Goal: Check status: Check status

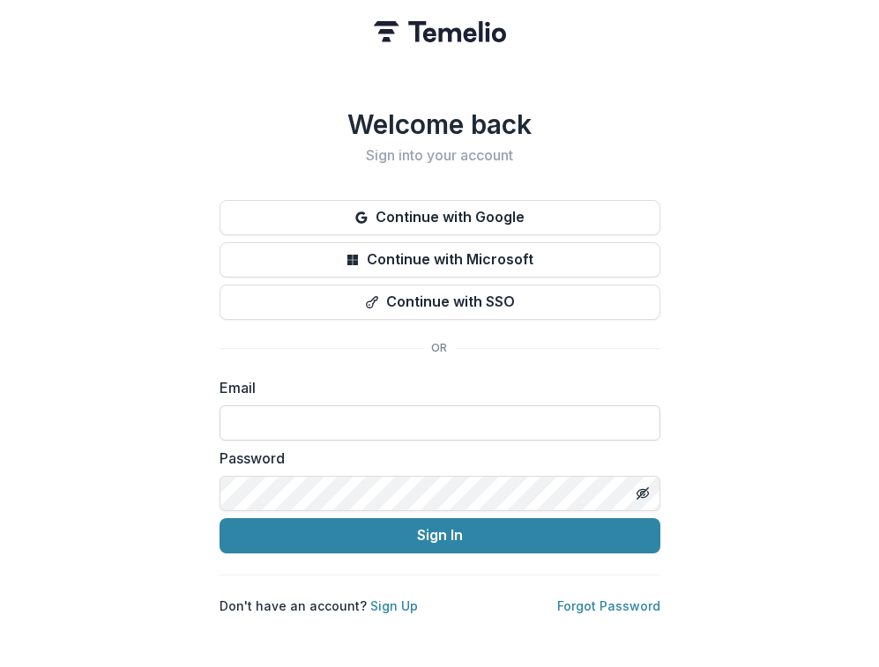
click at [314, 423] on input at bounding box center [439, 422] width 441 height 35
click at [0, 666] on com-1password-button at bounding box center [0, 667] width 0 height 0
type input "**********"
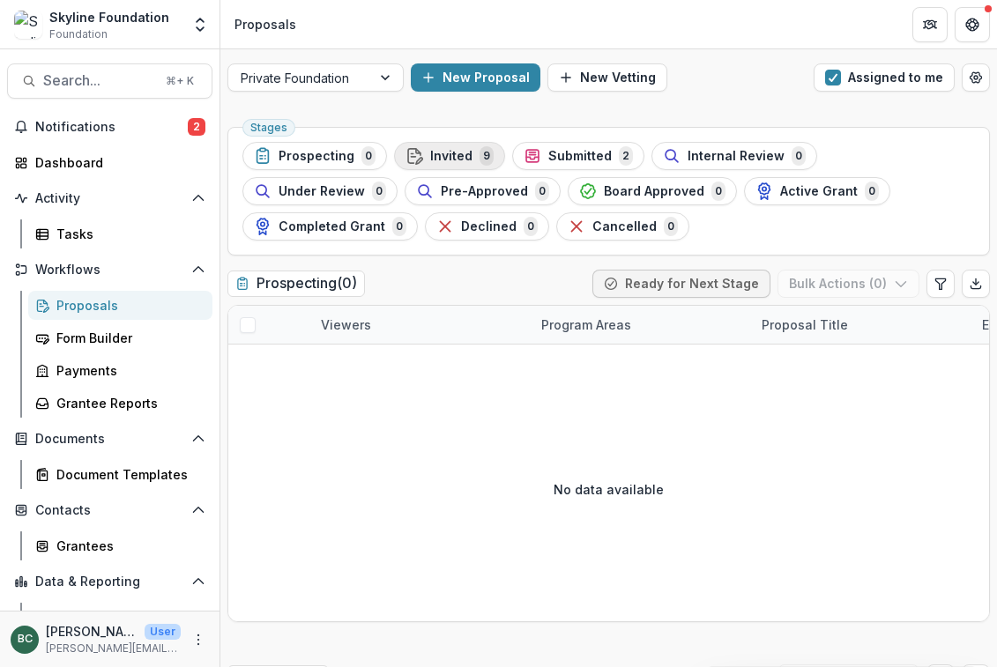
click at [448, 159] on span "Invited" at bounding box center [451, 156] width 42 height 15
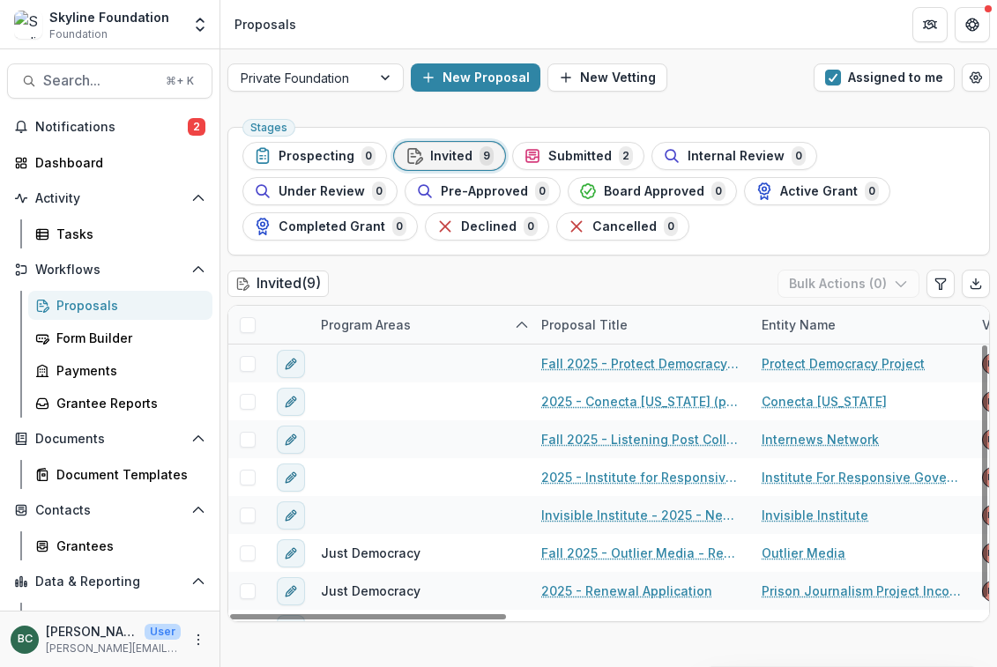
scroll to position [64, 0]
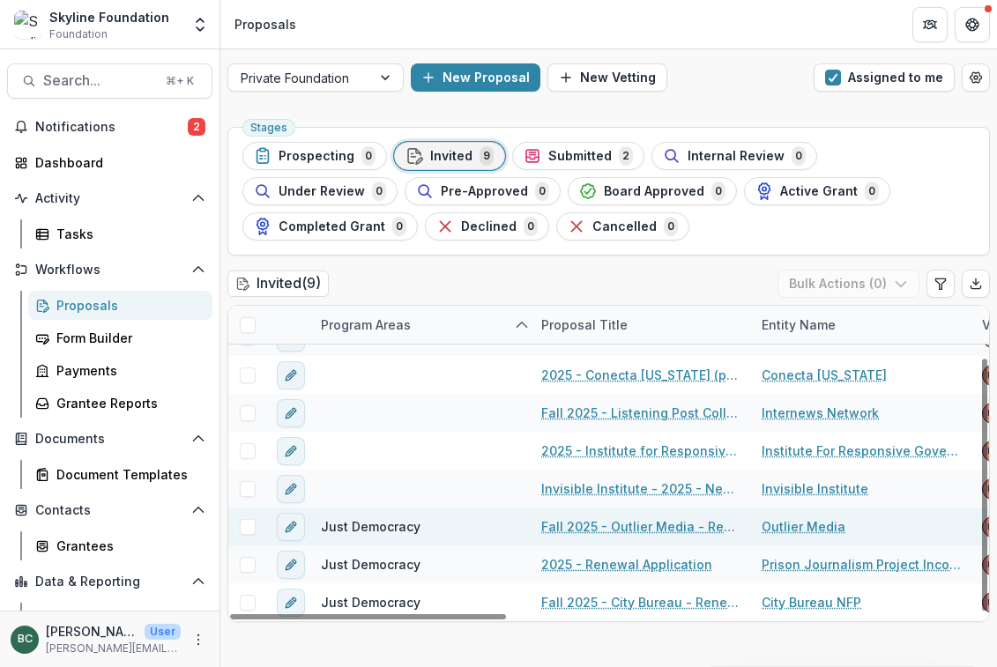
click at [583, 527] on link "Fall 2025 - Outlier Media - Renewal Application" at bounding box center [640, 526] width 199 height 19
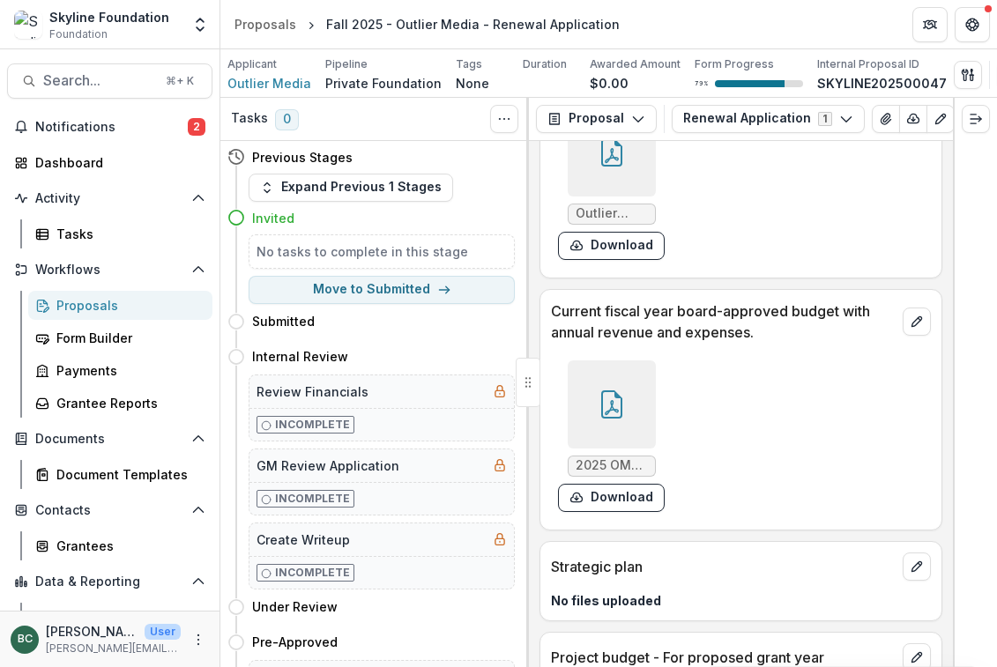
scroll to position [5054, 0]
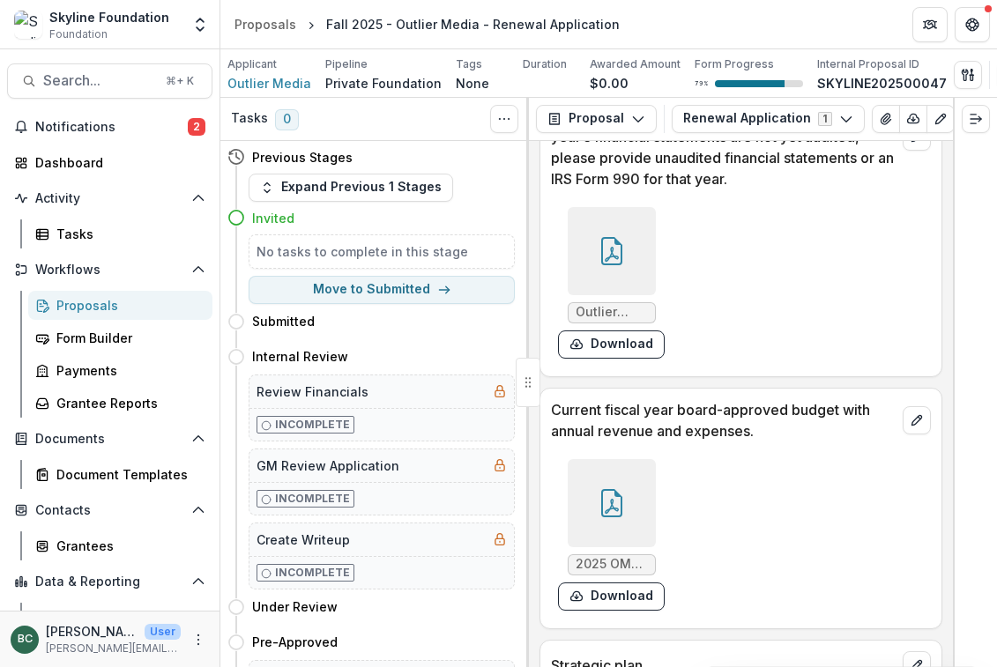
click at [605, 500] on icon at bounding box center [611, 503] width 28 height 28
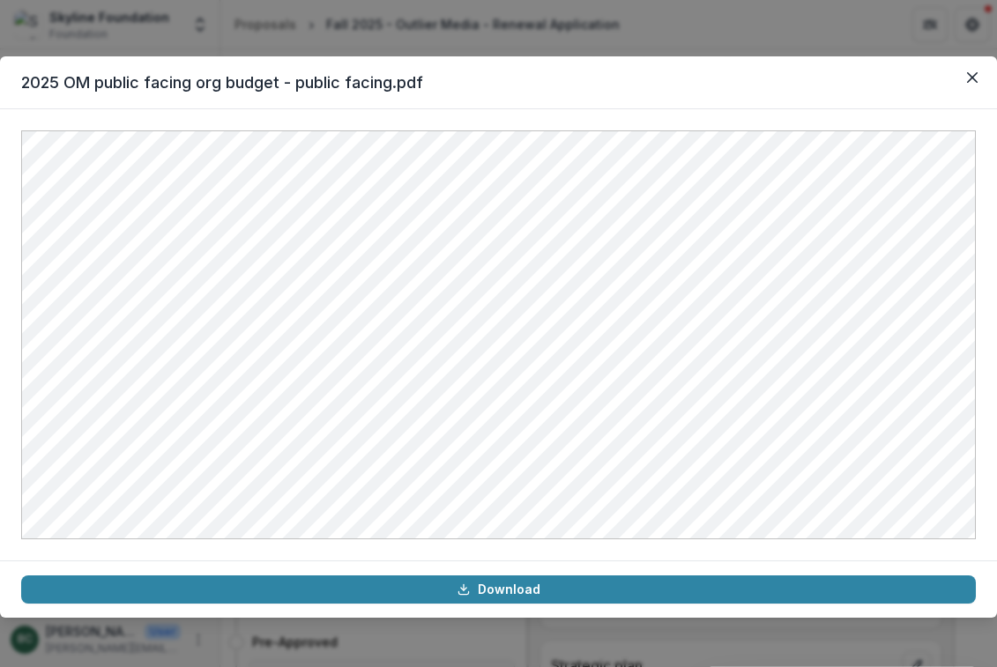
click at [724, 14] on div "2025 OM public facing org budget - public facing.pdf Download" at bounding box center [498, 333] width 997 height 667
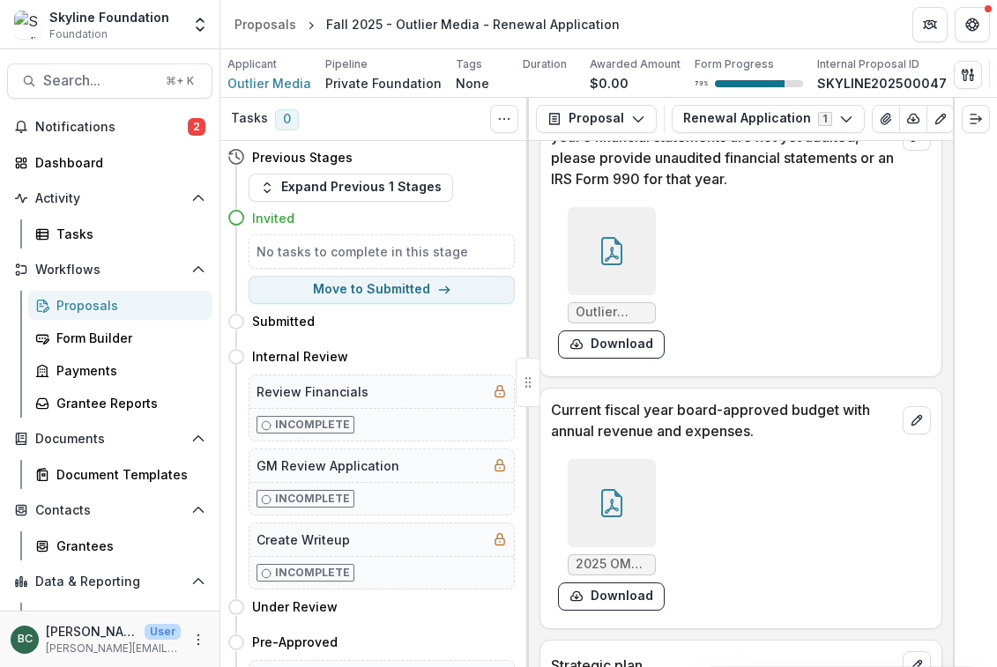
drag, startPoint x: 753, startPoint y: 434, endPoint x: 539, endPoint y: 398, distance: 217.0
click at [539, 398] on div "Text Block Internal Grant Note & Flags Internal Who completed the application? …" at bounding box center [741, 404] width 424 height 526
copy circle
click at [766, 402] on p "Current fiscal year board-approved budget with annual revenue and expenses." at bounding box center [723, 420] width 345 height 42
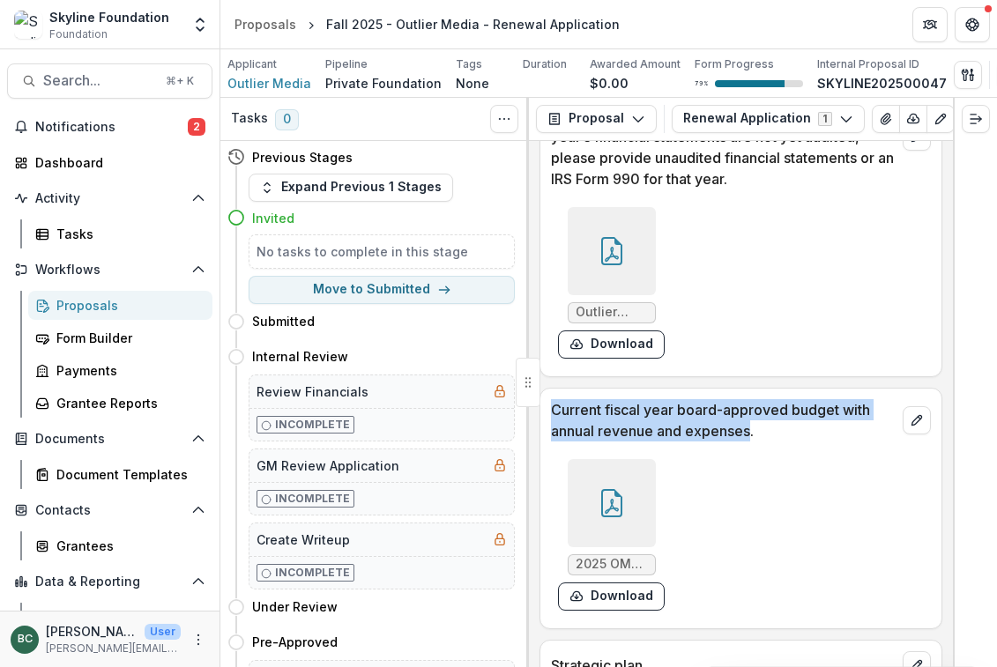
drag, startPoint x: 753, startPoint y: 427, endPoint x: 555, endPoint y: 412, distance: 198.8
click at [555, 412] on p "Current fiscal year board-approved budget with annual revenue and expenses." at bounding box center [723, 420] width 345 height 42
copy p "Current fiscal year board-approved budget with annual revenue and expenses"
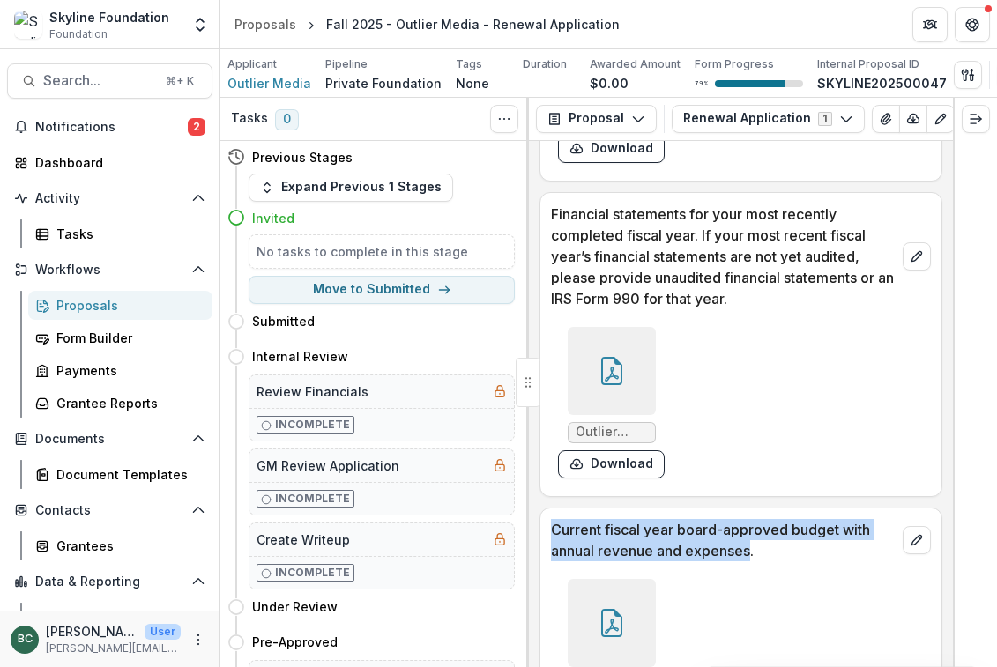
scroll to position [4932, 0]
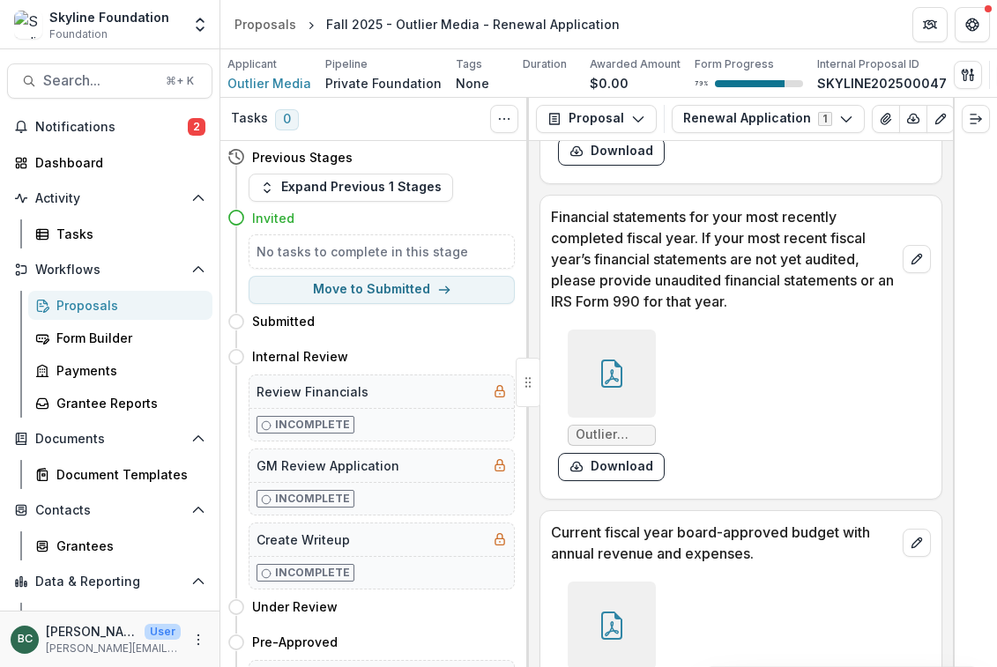
click at [619, 355] on div at bounding box center [611, 374] width 88 height 88
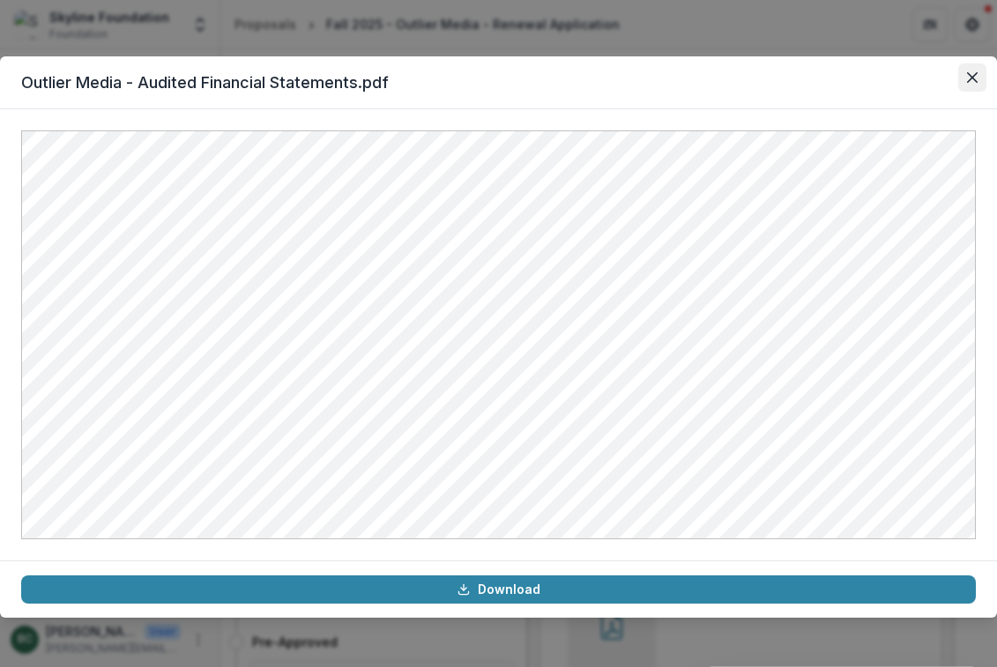
click at [878, 78] on icon "Close" at bounding box center [972, 77] width 11 height 11
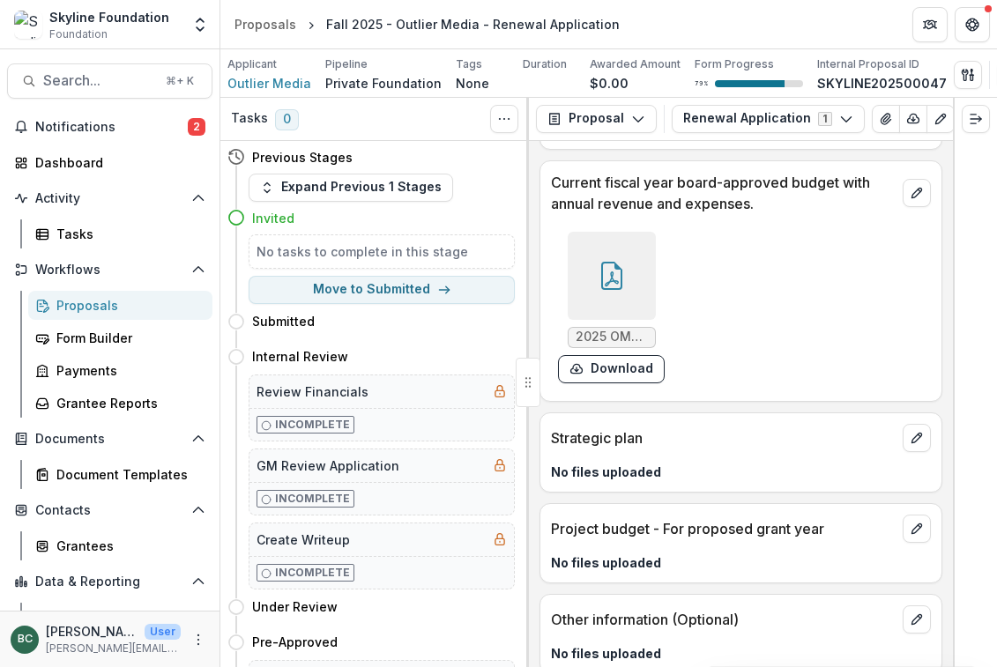
scroll to position [5404, 0]
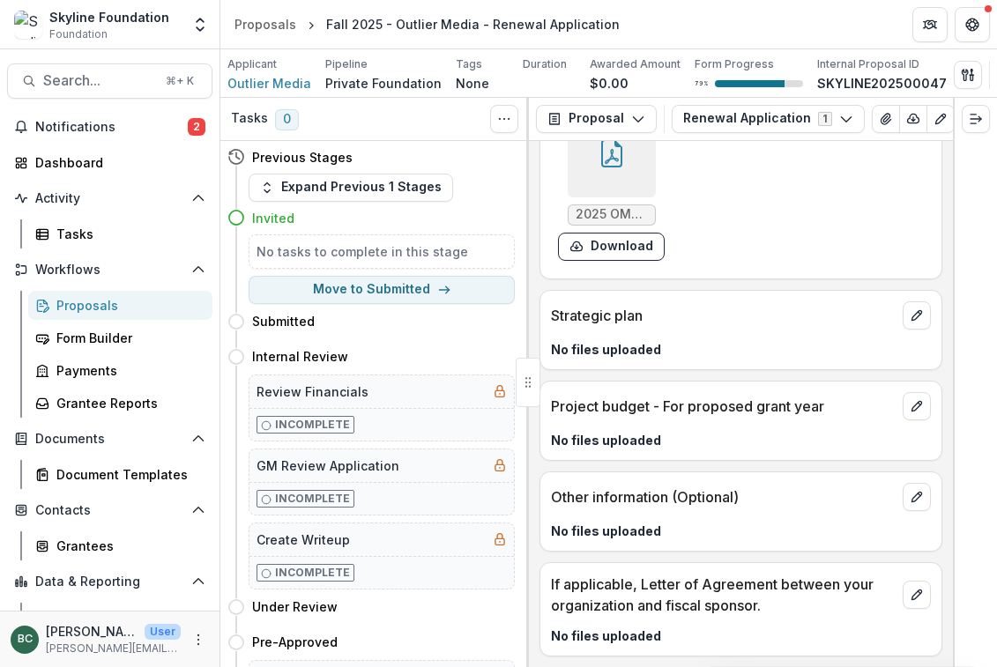
click at [126, 627] on p "[PERSON_NAME]" at bounding box center [92, 631] width 92 height 19
